Goal: Task Accomplishment & Management: Manage account settings

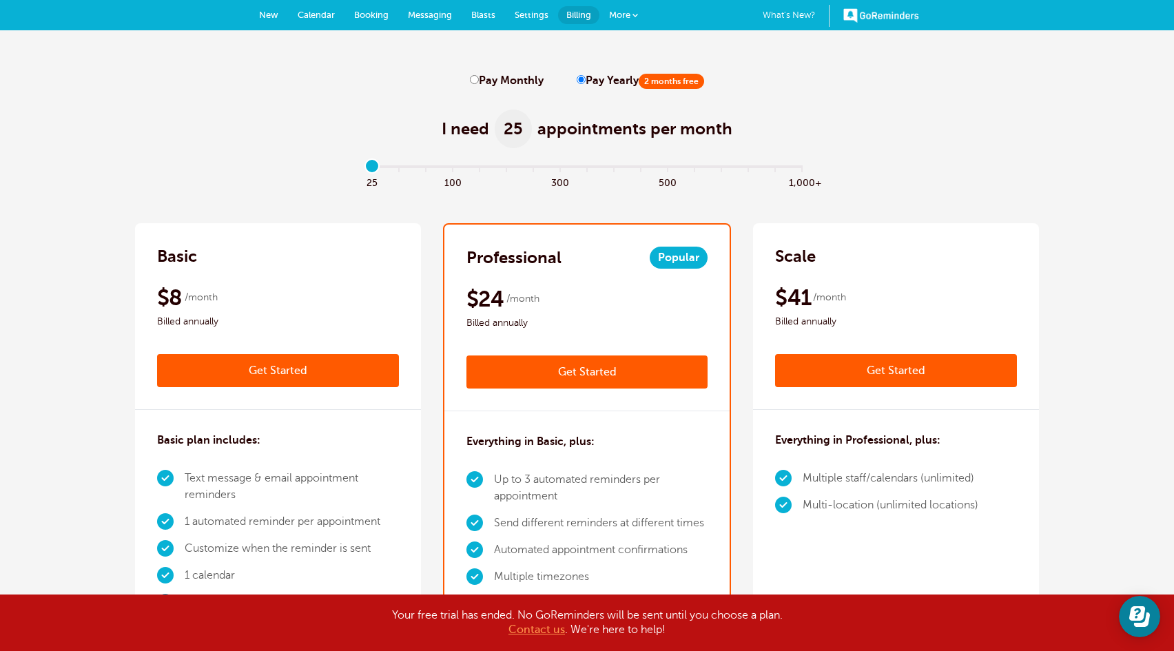
click at [633, 7] on link "More" at bounding box center [624, 15] width 48 height 31
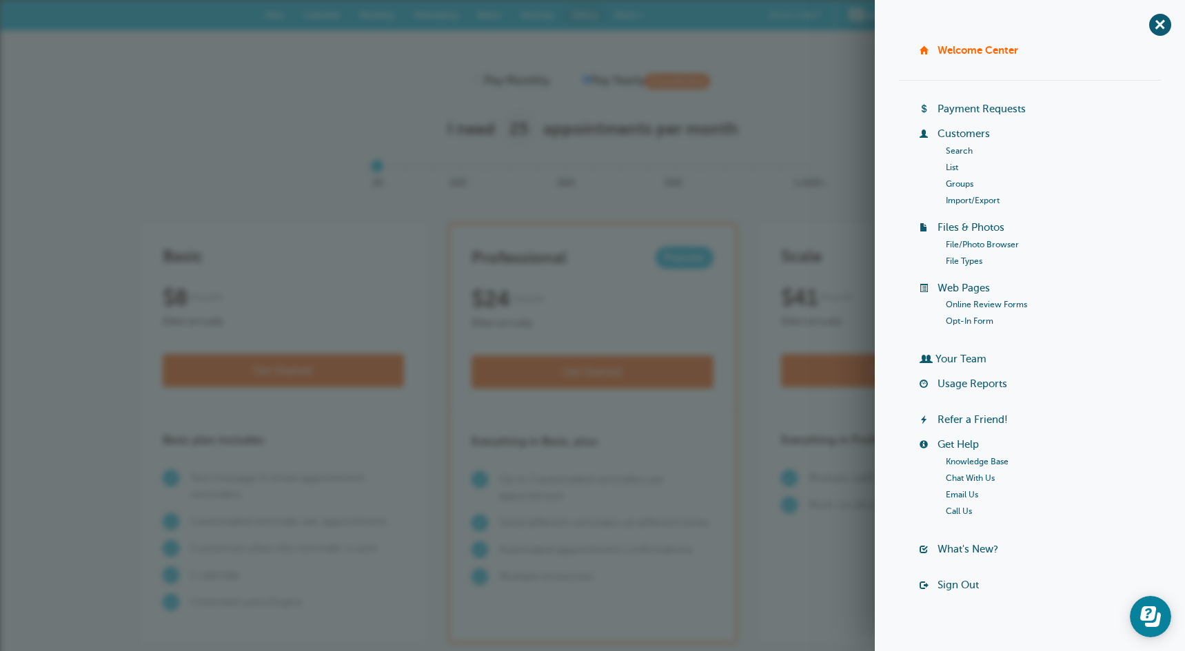
click at [959, 183] on link "Groups" at bounding box center [960, 184] width 28 height 10
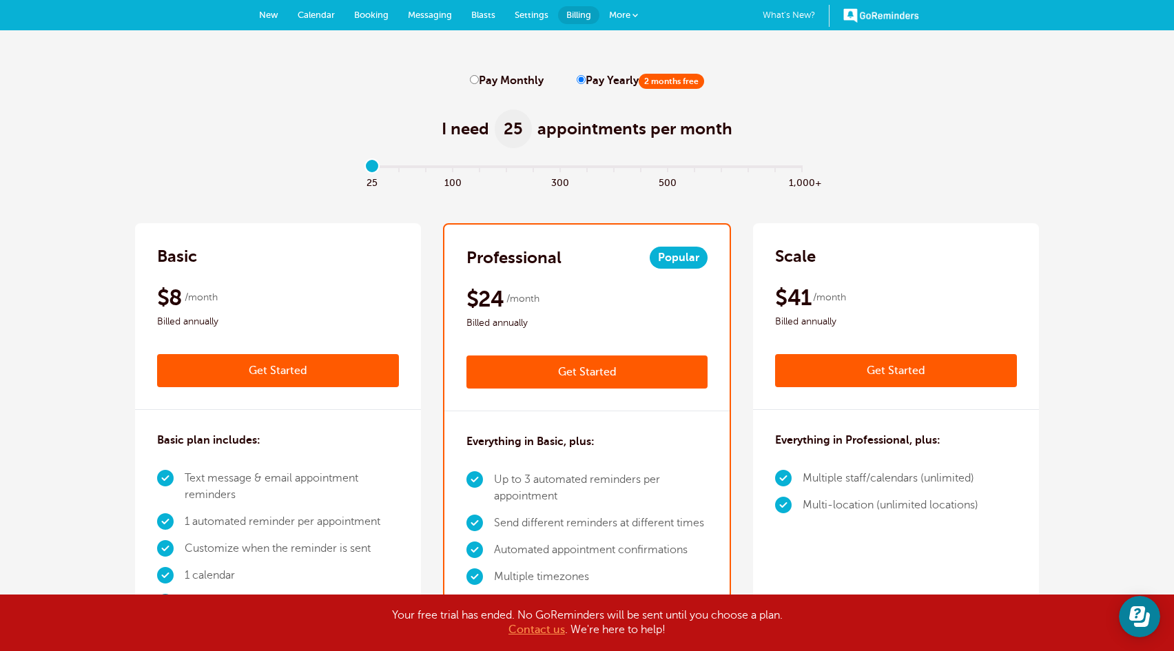
click at [634, 12] on span at bounding box center [636, 15] width 6 height 6
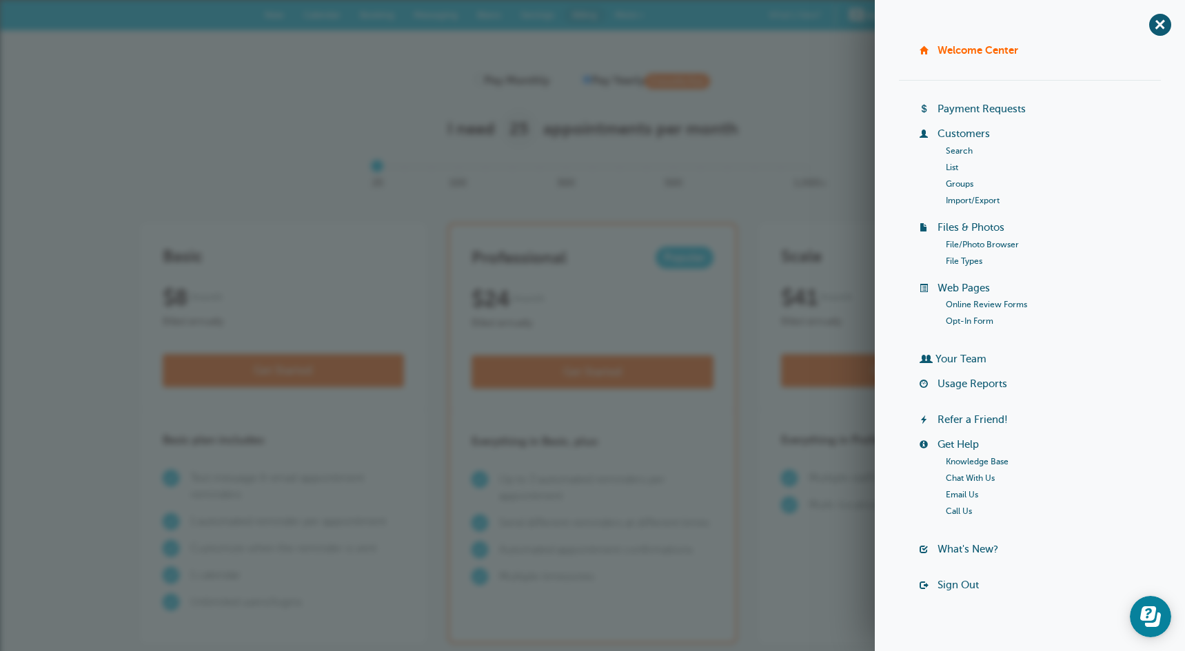
click at [959, 185] on link "Groups" at bounding box center [960, 184] width 28 height 10
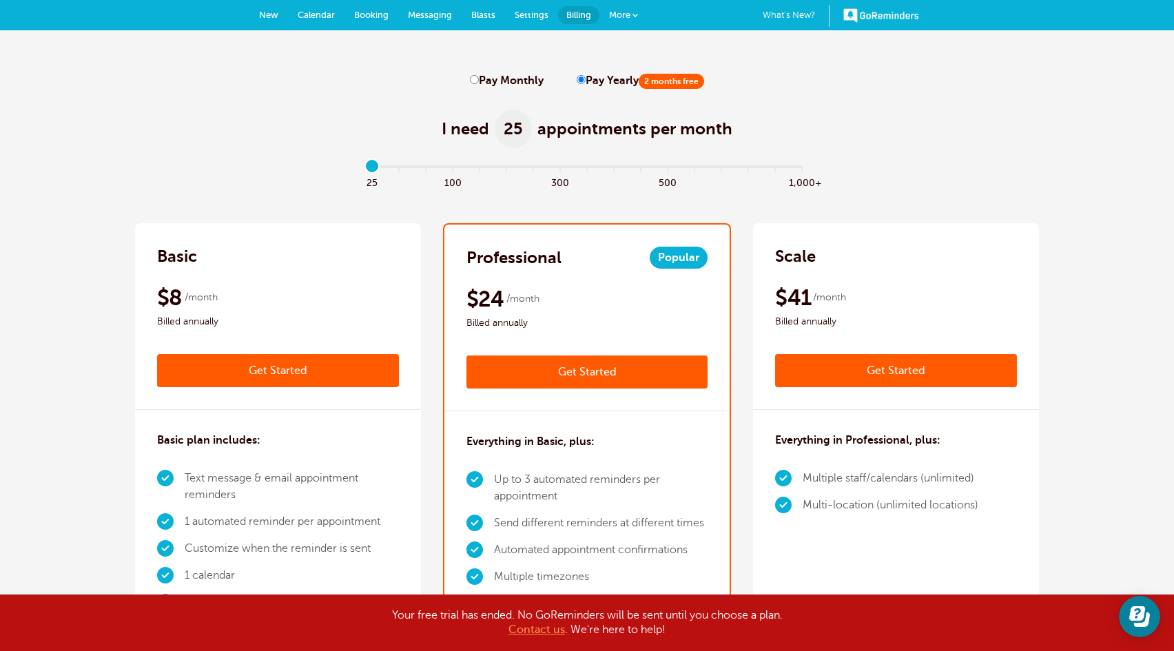
click at [641, 14] on link "More" at bounding box center [624, 15] width 48 height 31
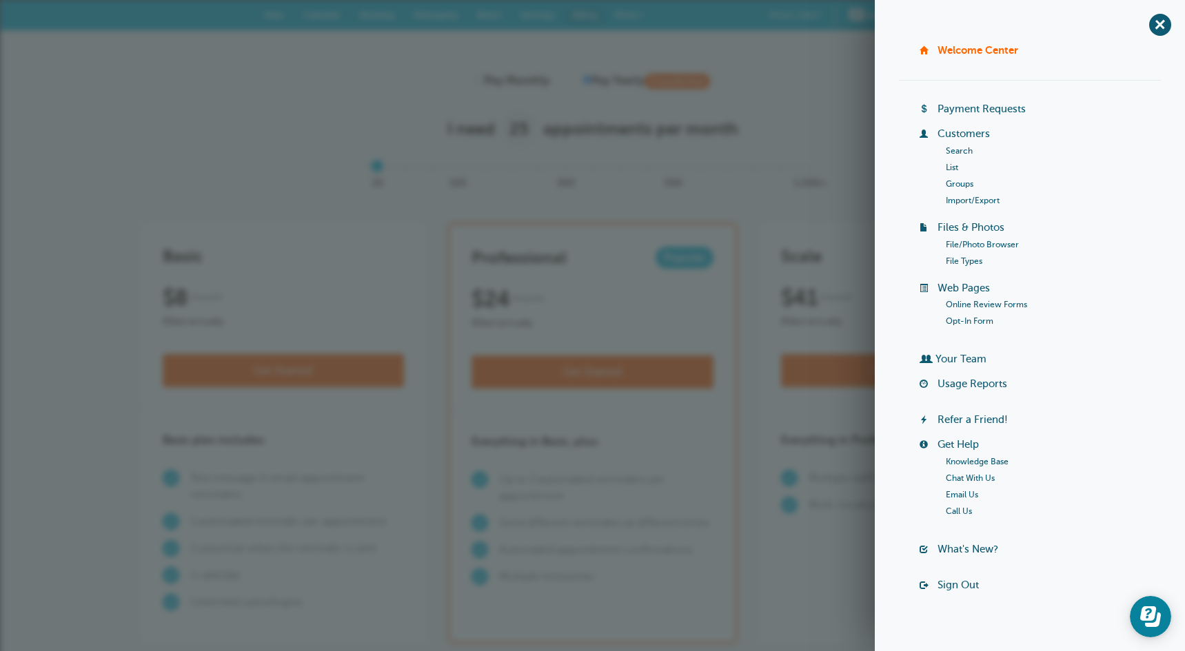
click at [966, 583] on link "Sign Out" at bounding box center [957, 585] width 41 height 11
